Goal: Task Accomplishment & Management: Use online tool/utility

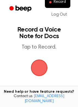
click at [41, 71] on span "button" at bounding box center [39, 68] width 20 height 20
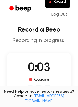
click at [41, 71] on span "0:03" at bounding box center [39, 68] width 22 height 12
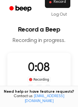
click at [59, 3] on span "Record" at bounding box center [60, 2] width 12 height 5
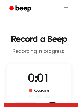
scroll to position [55, 0]
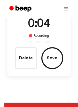
click at [31, 64] on button "Delete" at bounding box center [26, 58] width 22 height 22
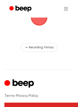
click at [41, 22] on span "button" at bounding box center [39, 17] width 17 height 17
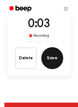
click at [49, 62] on button "Save" at bounding box center [52, 58] width 22 height 22
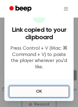
click at [34, 91] on button "OK" at bounding box center [39, 91] width 61 height 12
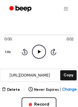
scroll to position [82, 0]
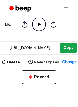
click at [72, 51] on button "Copy" at bounding box center [68, 48] width 16 height 10
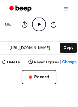
click at [39, 24] on icon at bounding box center [39, 24] width 3 height 4
click at [38, 24] on icon at bounding box center [39, 24] width 2 height 4
click at [39, 24] on icon at bounding box center [39, 24] width 3 height 4
click at [38, 26] on icon at bounding box center [39, 24] width 2 height 4
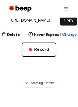
scroll to position [0, 0]
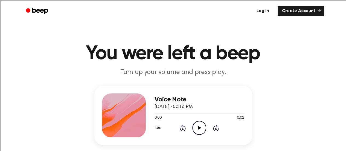
click at [199, 128] on icon at bounding box center [200, 128] width 3 height 4
